Goal: Find contact information: Find contact information

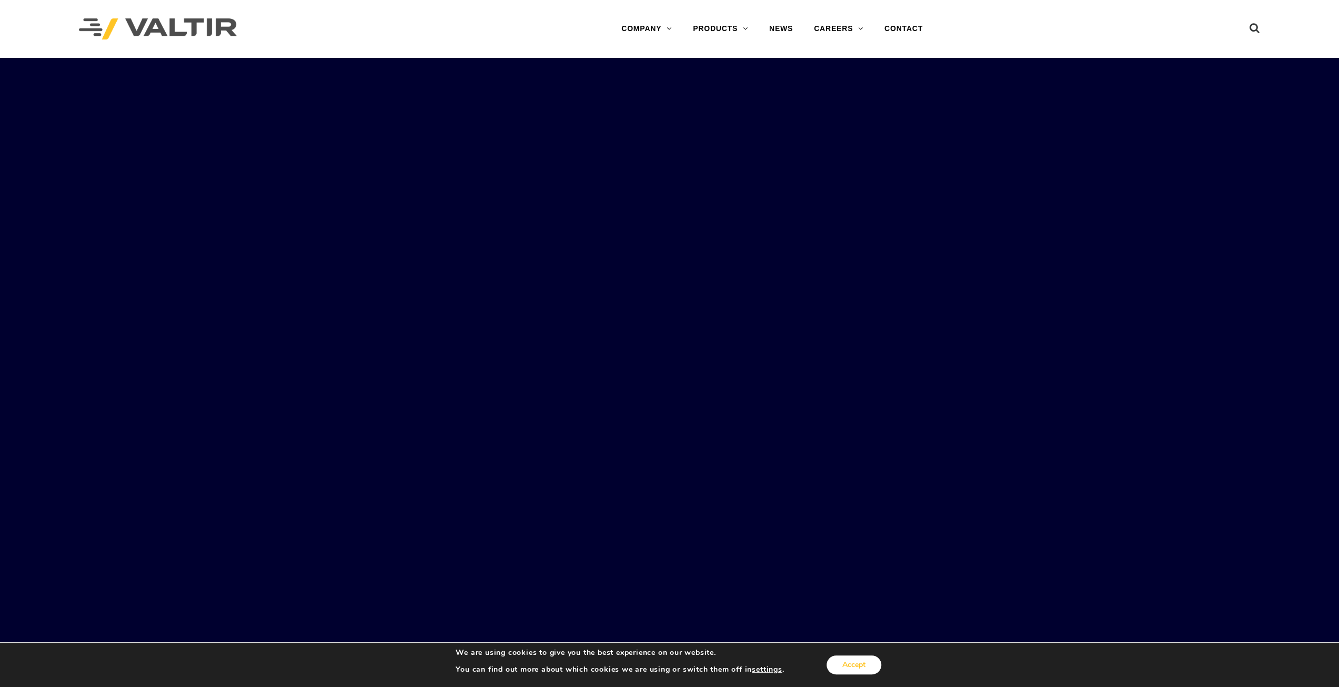
click at [856, 661] on button "Accept" at bounding box center [854, 664] width 55 height 19
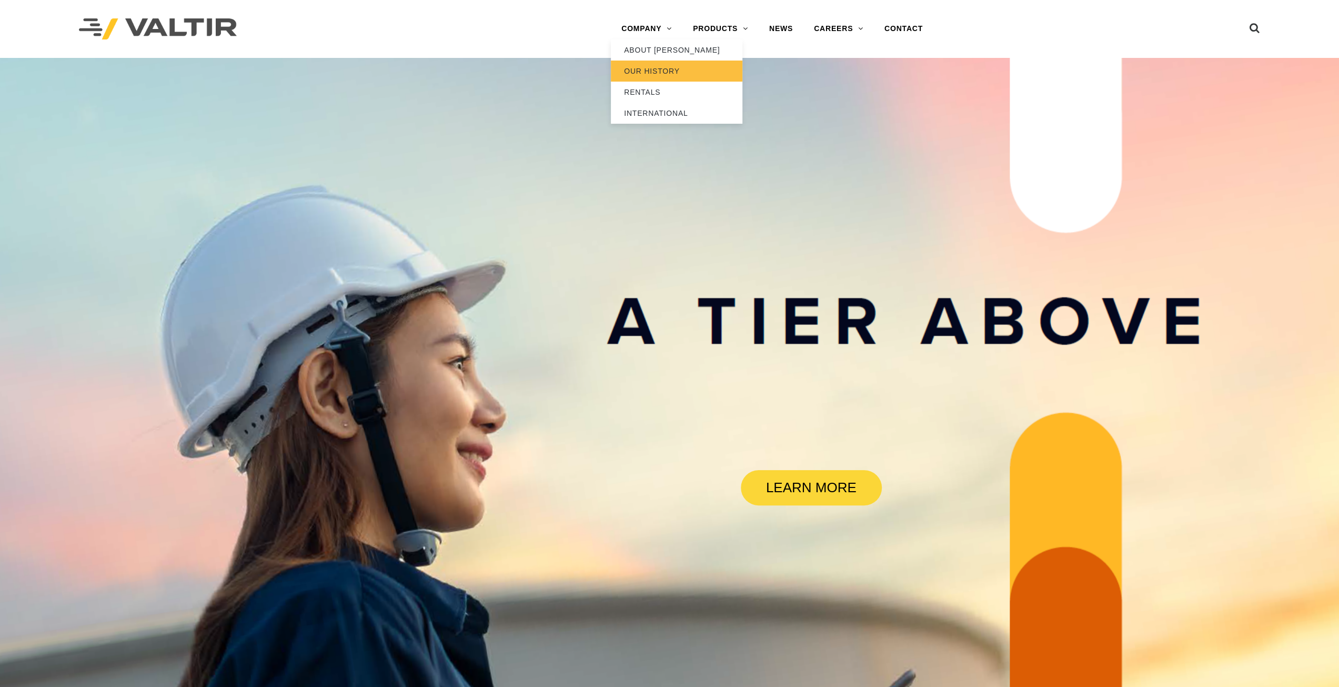
click at [650, 69] on link "OUR HISTORY" at bounding box center [677, 71] width 132 height 21
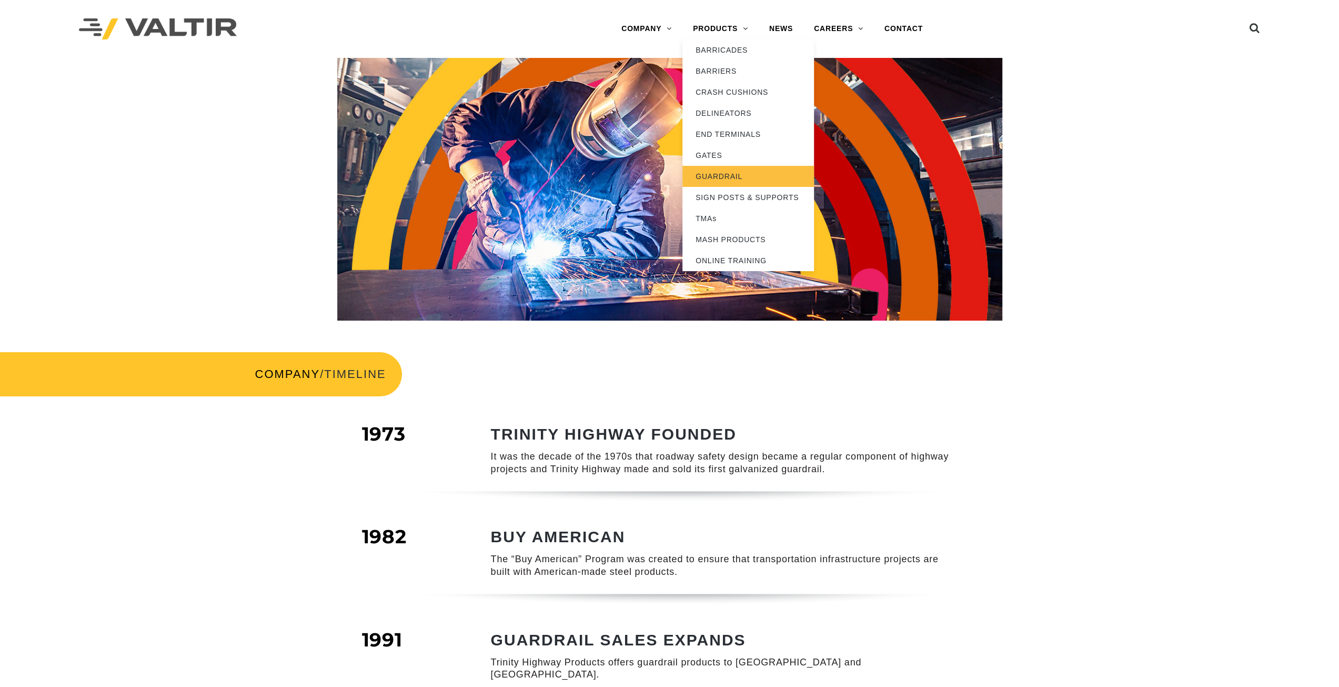
click at [727, 174] on link "GUARDRAIL" at bounding box center [748, 176] width 132 height 21
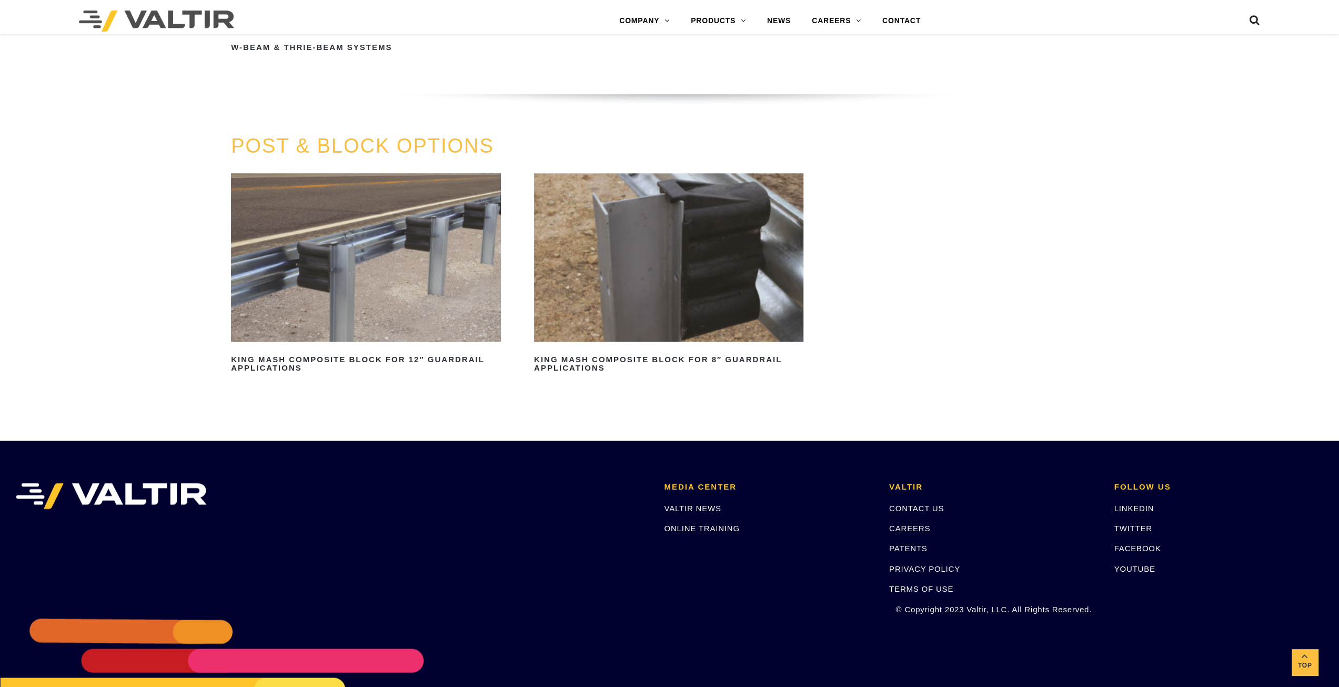
scroll to position [1158, 0]
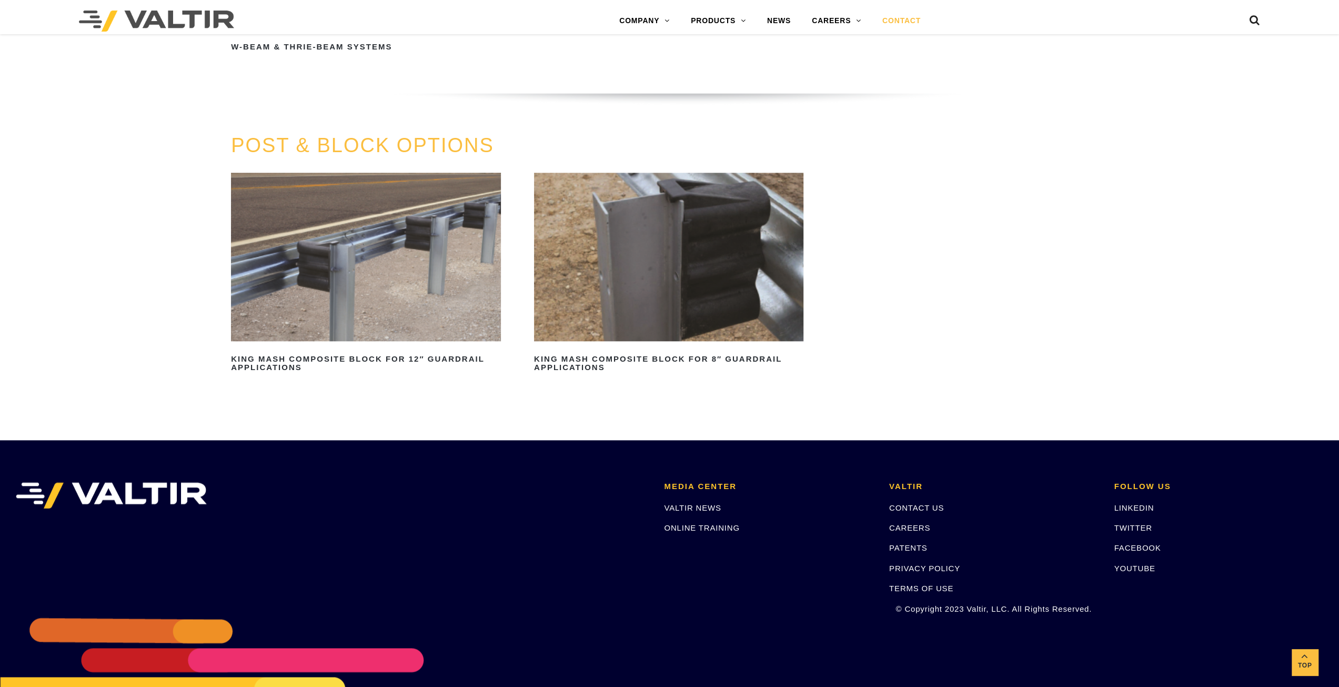
click at [889, 19] on link "CONTACT" at bounding box center [901, 21] width 59 height 21
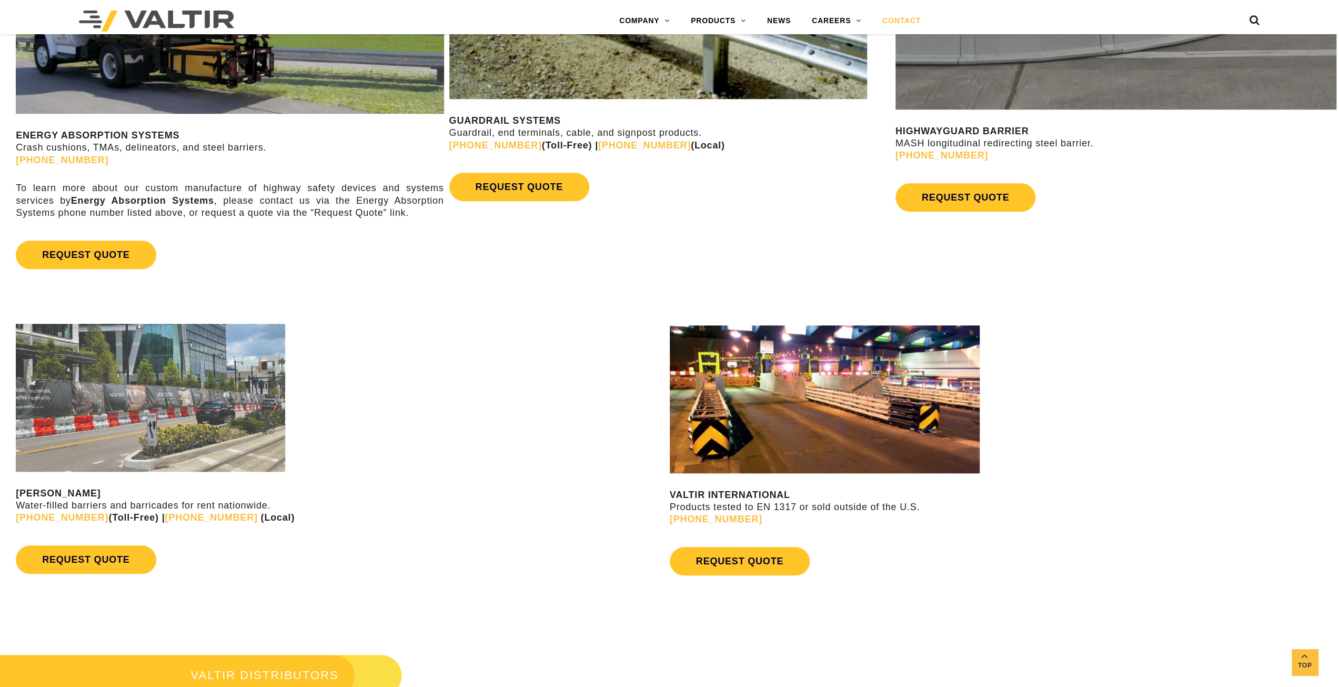
scroll to position [1105, 0]
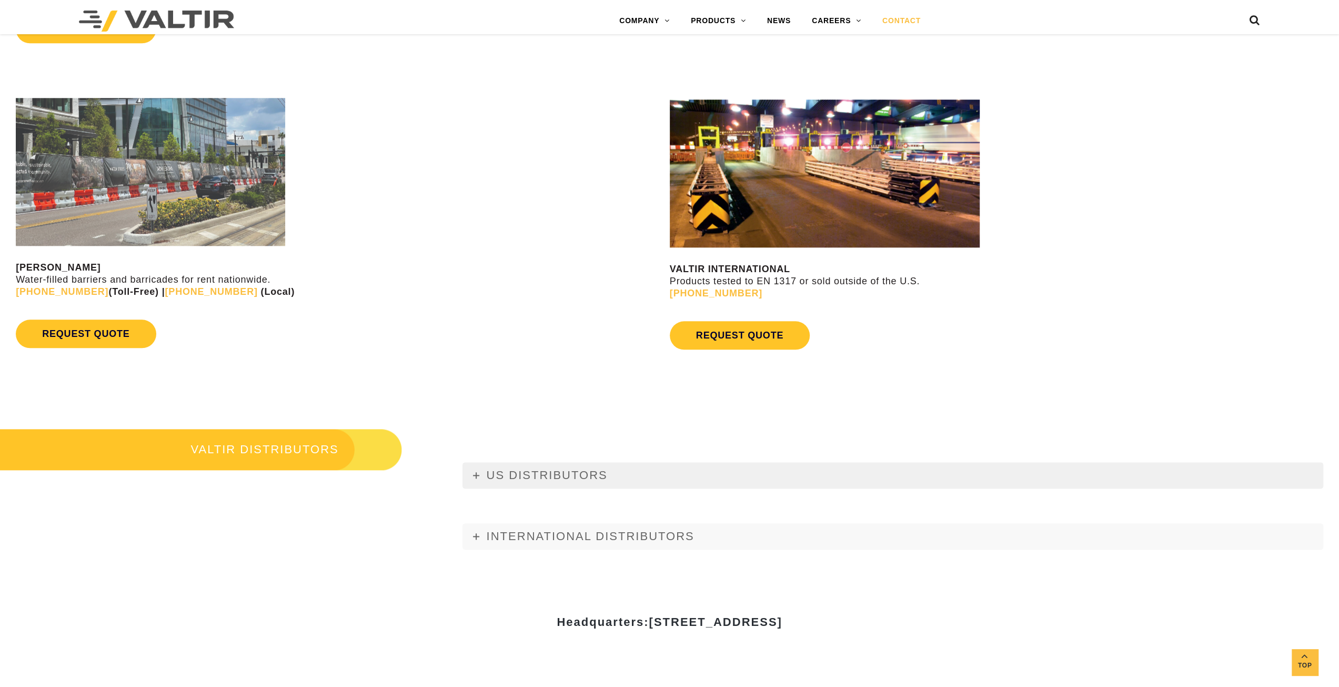
click at [505, 478] on span "US DISTRIBUTORS" at bounding box center [547, 474] width 121 height 13
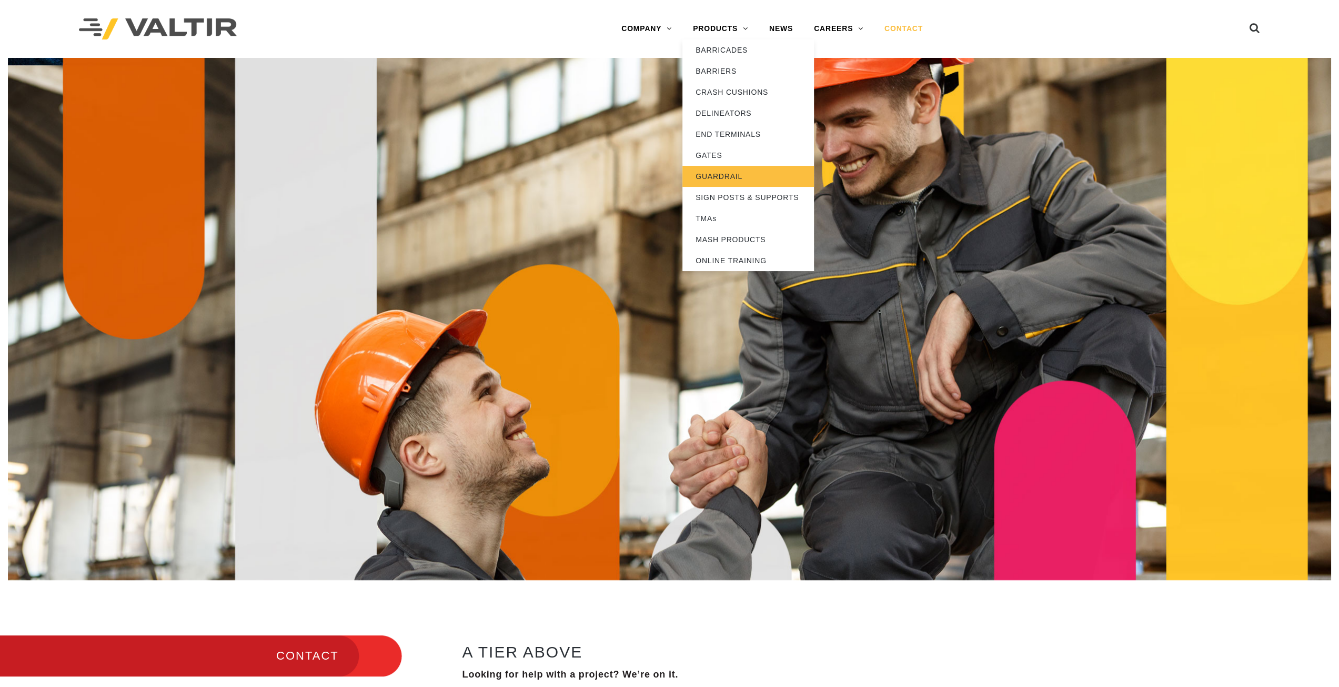
click at [722, 176] on link "GUARDRAIL" at bounding box center [748, 176] width 132 height 21
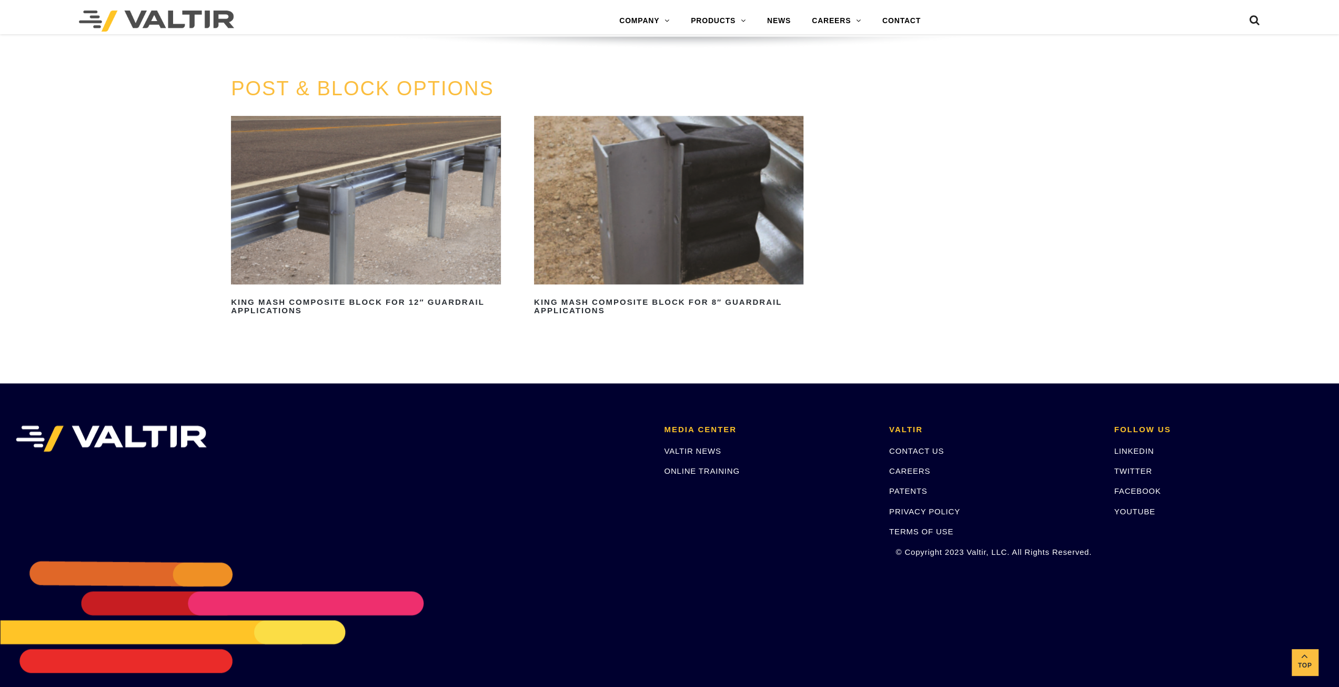
scroll to position [1226, 0]
